Goal: Navigation & Orientation: Find specific page/section

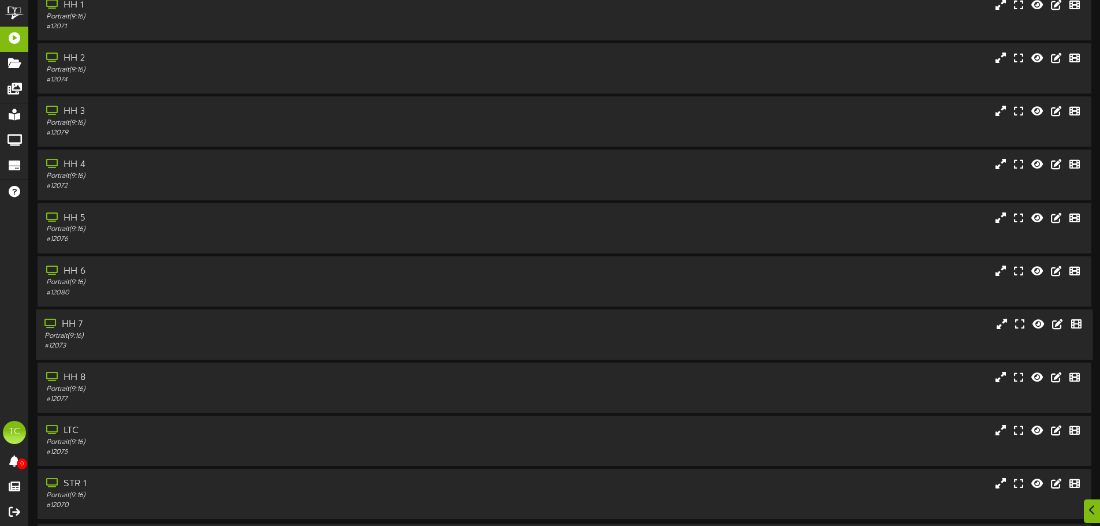
scroll to position [94, 0]
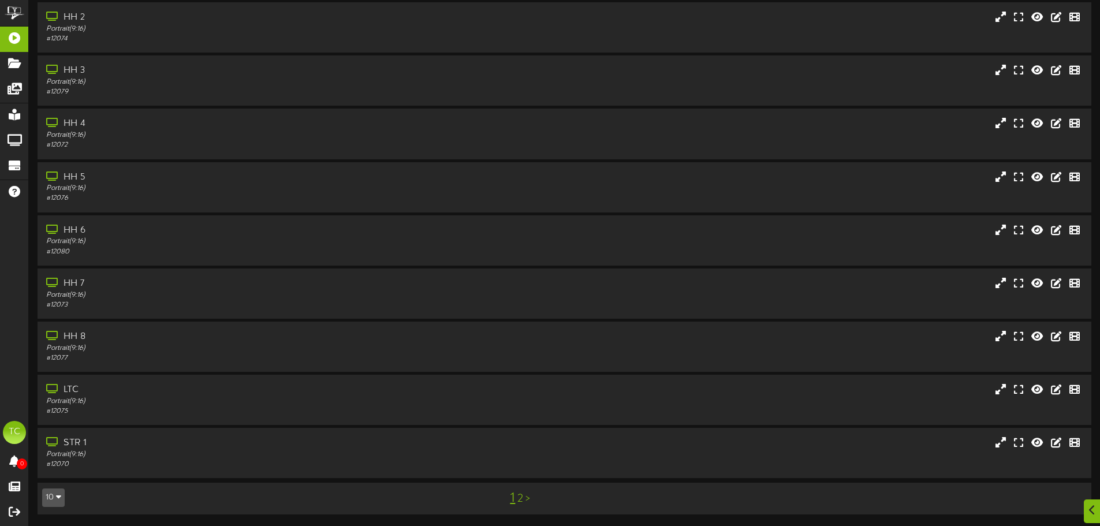
click at [520, 498] on link "2" at bounding box center [520, 499] width 6 height 13
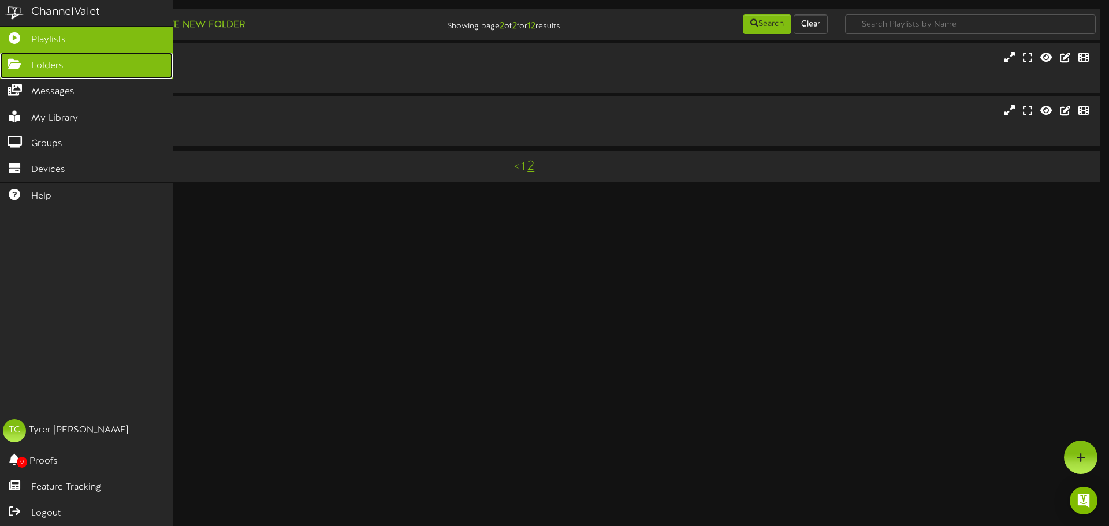
click at [53, 63] on span "Folders" at bounding box center [47, 65] width 32 height 13
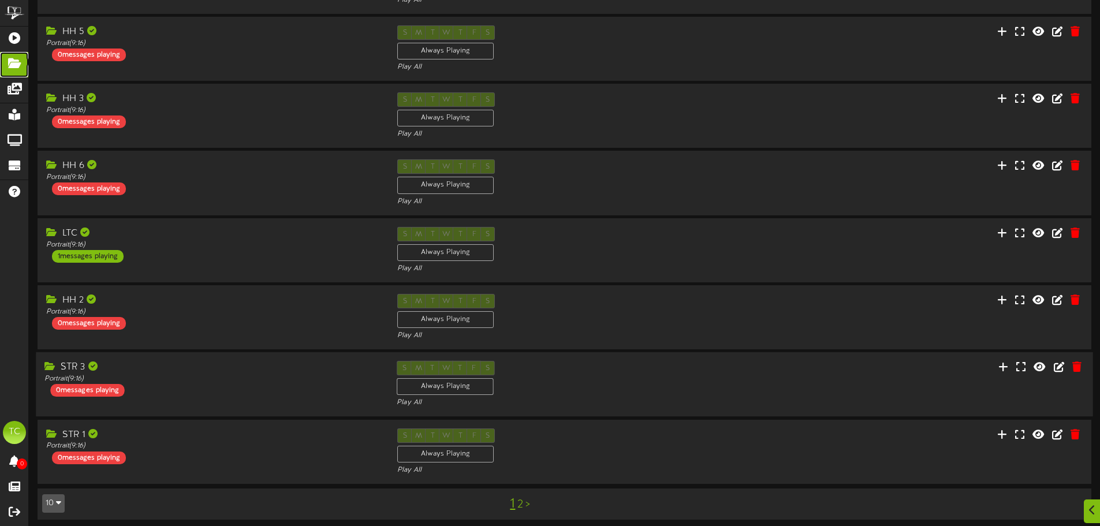
scroll to position [241, 0]
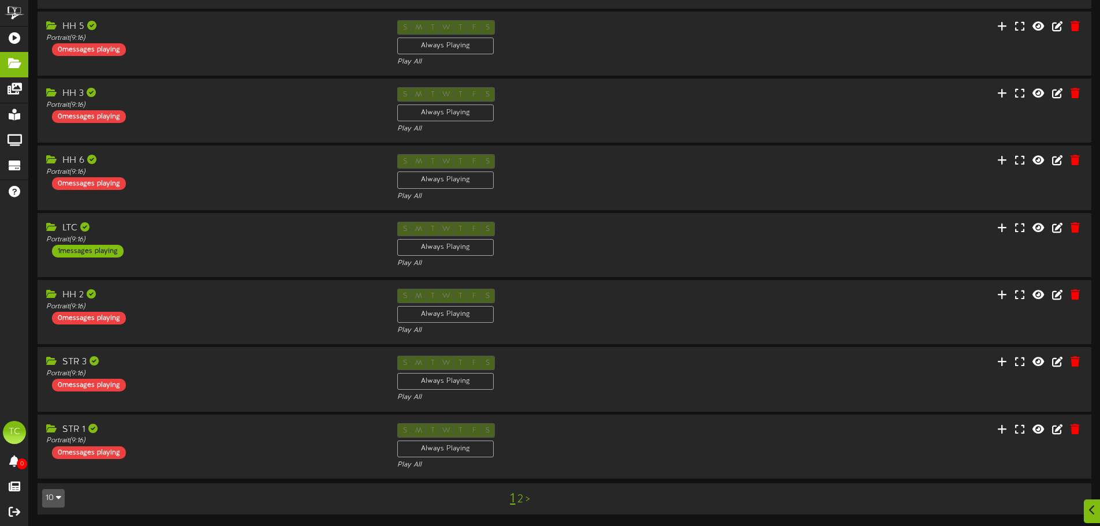
click at [521, 500] on link "2" at bounding box center [520, 499] width 6 height 13
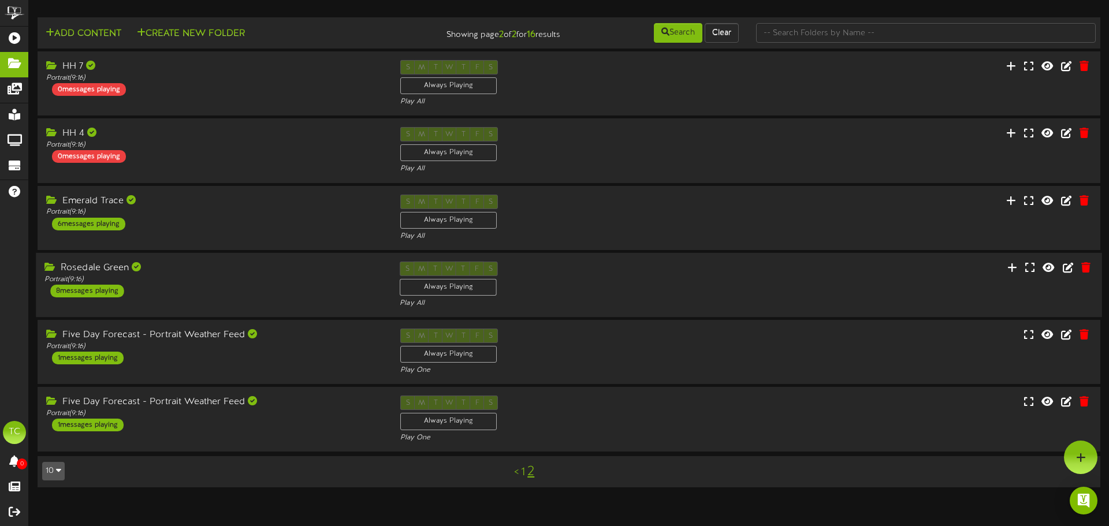
click at [228, 255] on div "Rosedale Green Portrait ( 9:16 ) 8 messages playing S M T W T F S Always Playin…" at bounding box center [569, 285] width 1066 height 65
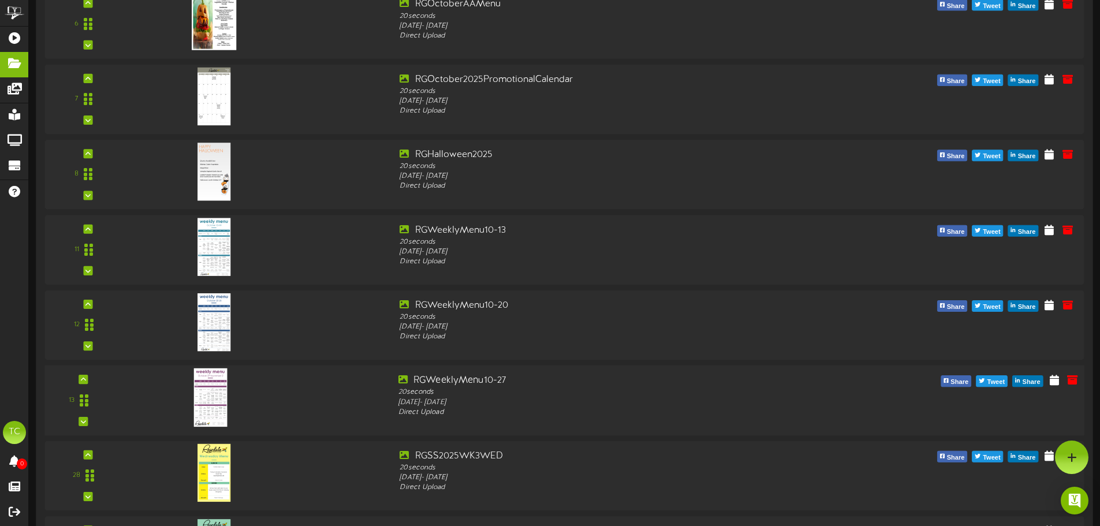
scroll to position [738, 0]
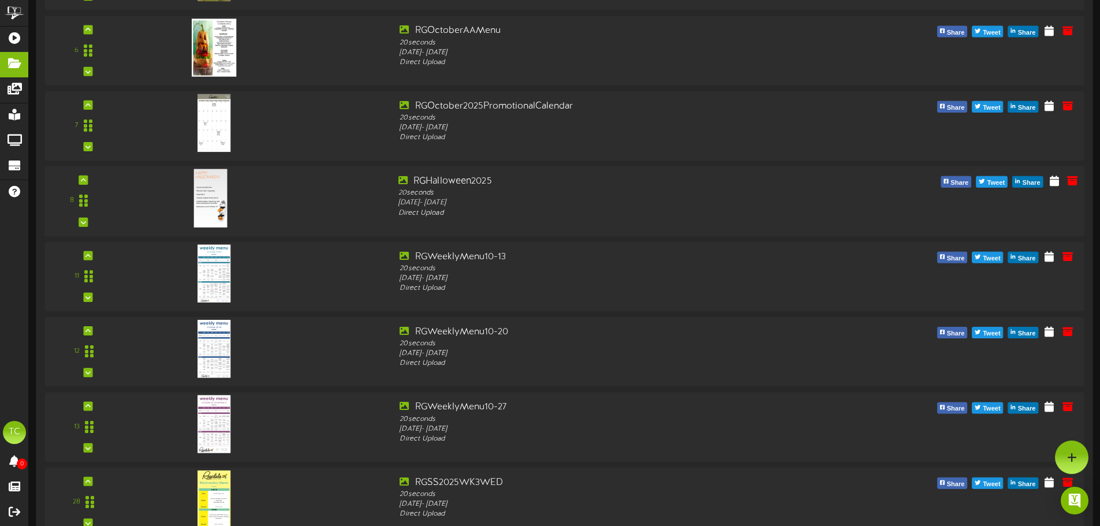
click at [255, 217] on div "8 RGHalloween2025" at bounding box center [564, 201] width 1050 height 53
